Goal: Information Seeking & Learning: Learn about a topic

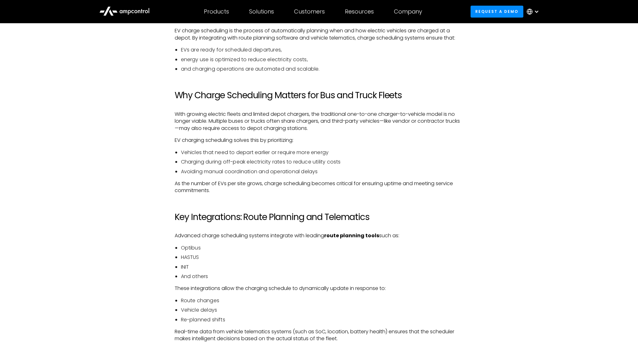
scroll to position [433, 0]
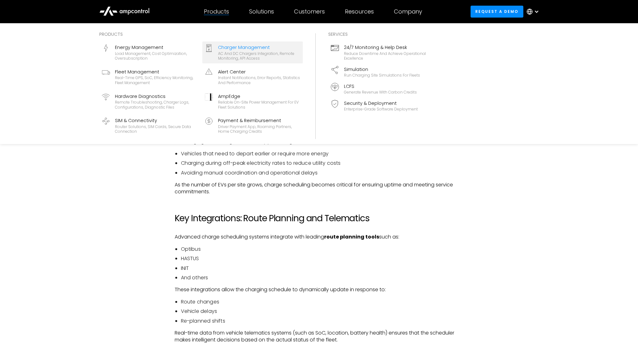
click at [241, 51] on div "AC and DC chargers integration, remote monitoring, API access" at bounding box center [259, 56] width 82 height 10
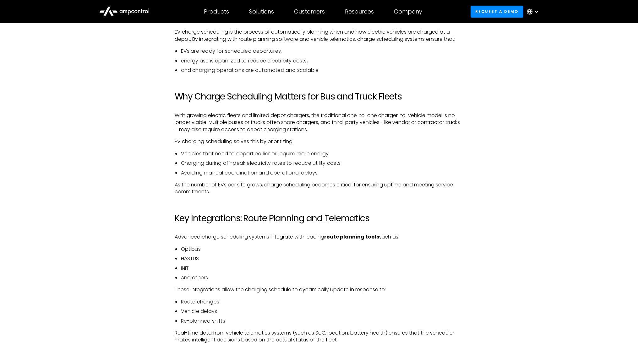
scroll to position [431, 0]
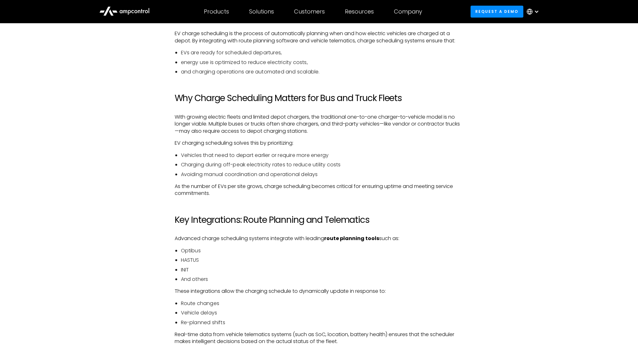
drag, startPoint x: 132, startPoint y: 124, endPoint x: 135, endPoint y: 123, distance: 3.3
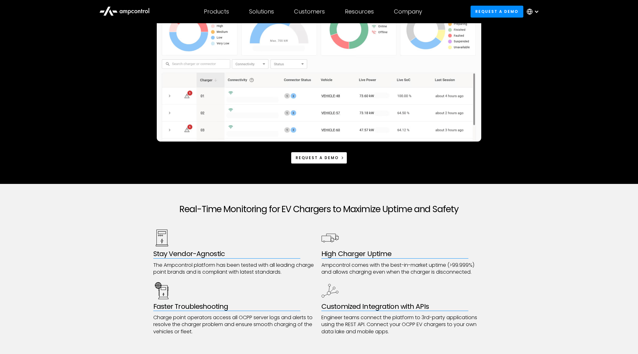
scroll to position [126, 0]
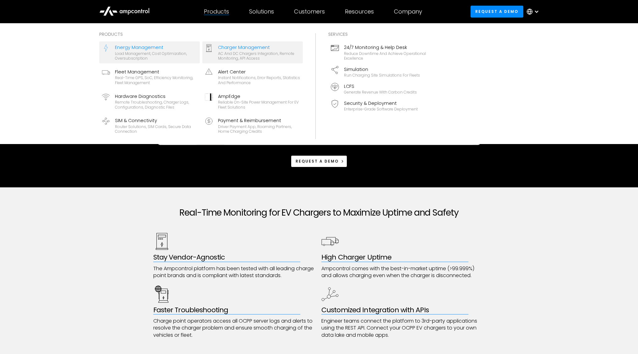
click at [152, 52] on div "Load management, cost optimization, oversubscription" at bounding box center [156, 56] width 82 height 10
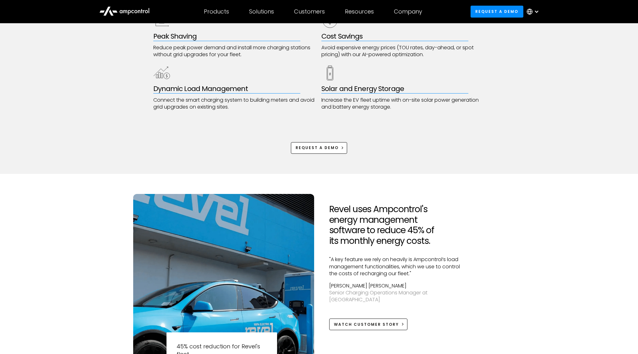
scroll to position [251, 0]
